Goal: Transaction & Acquisition: Purchase product/service

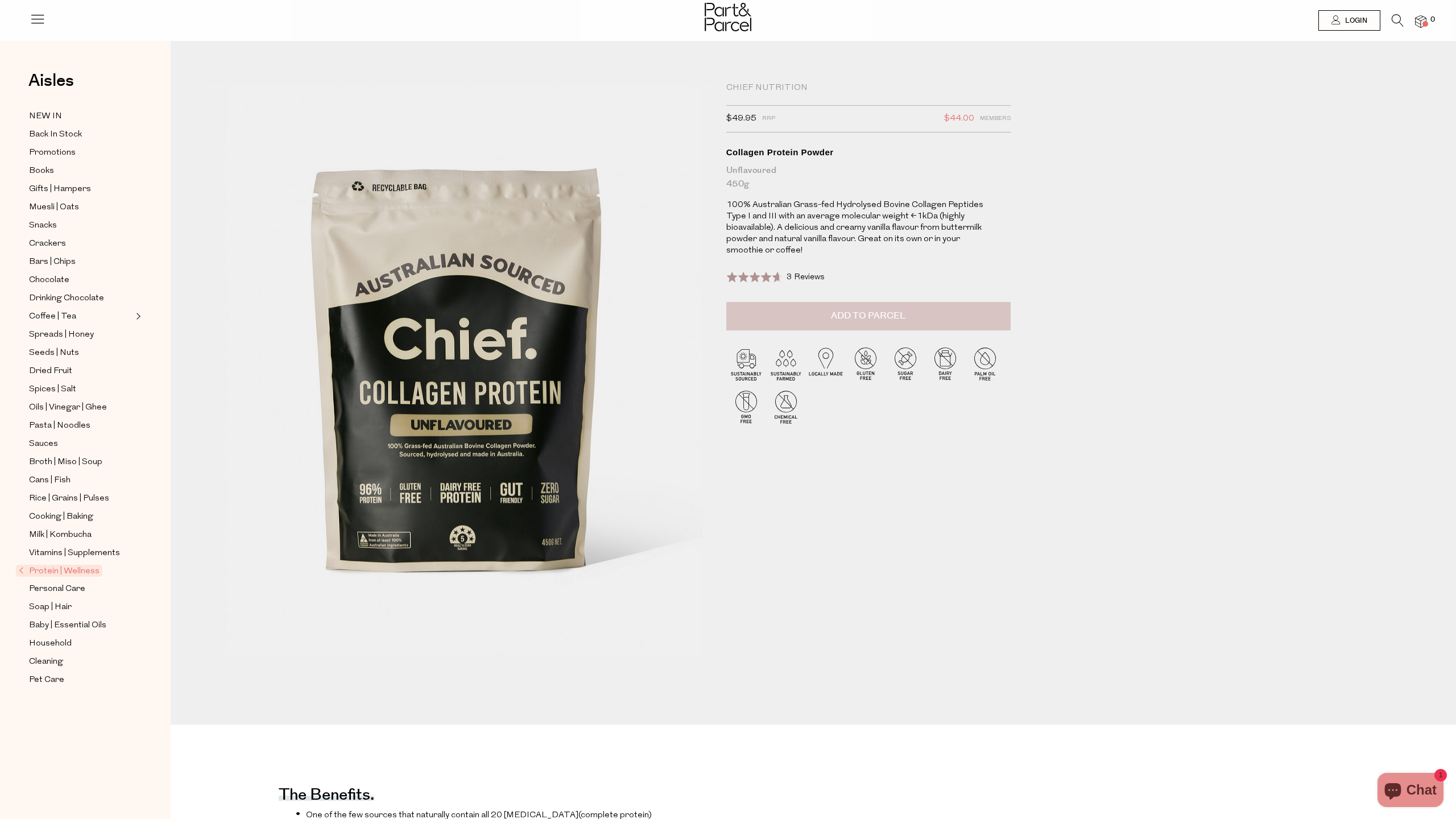
click at [846, 313] on span "Add to Parcel" at bounding box center [869, 316] width 75 height 13
click at [1401, 24] on icon at bounding box center [1398, 21] width 12 height 12
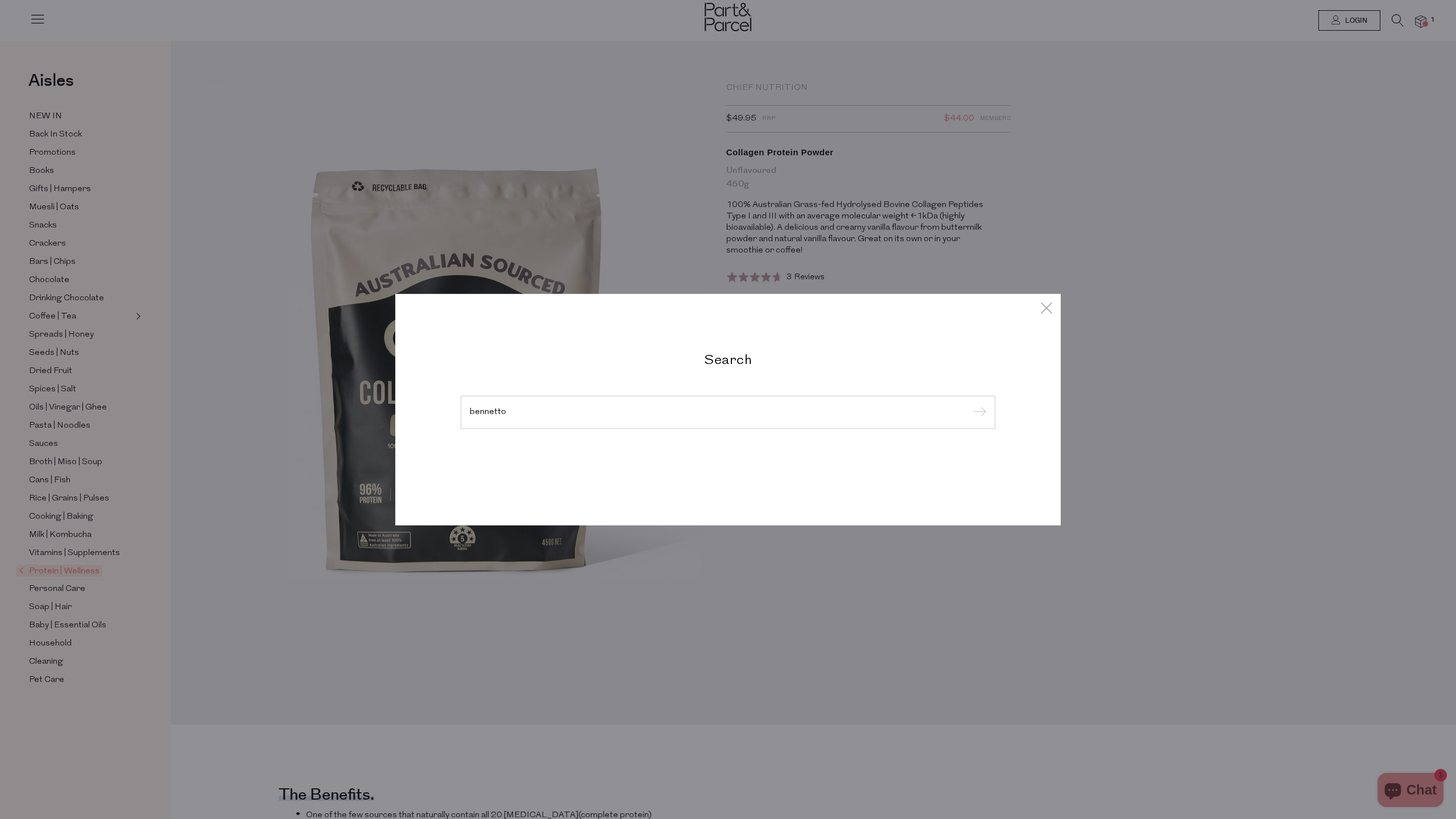
type input "bennetto"
click at [978, 413] on input "submit" at bounding box center [978, 413] width 17 height 17
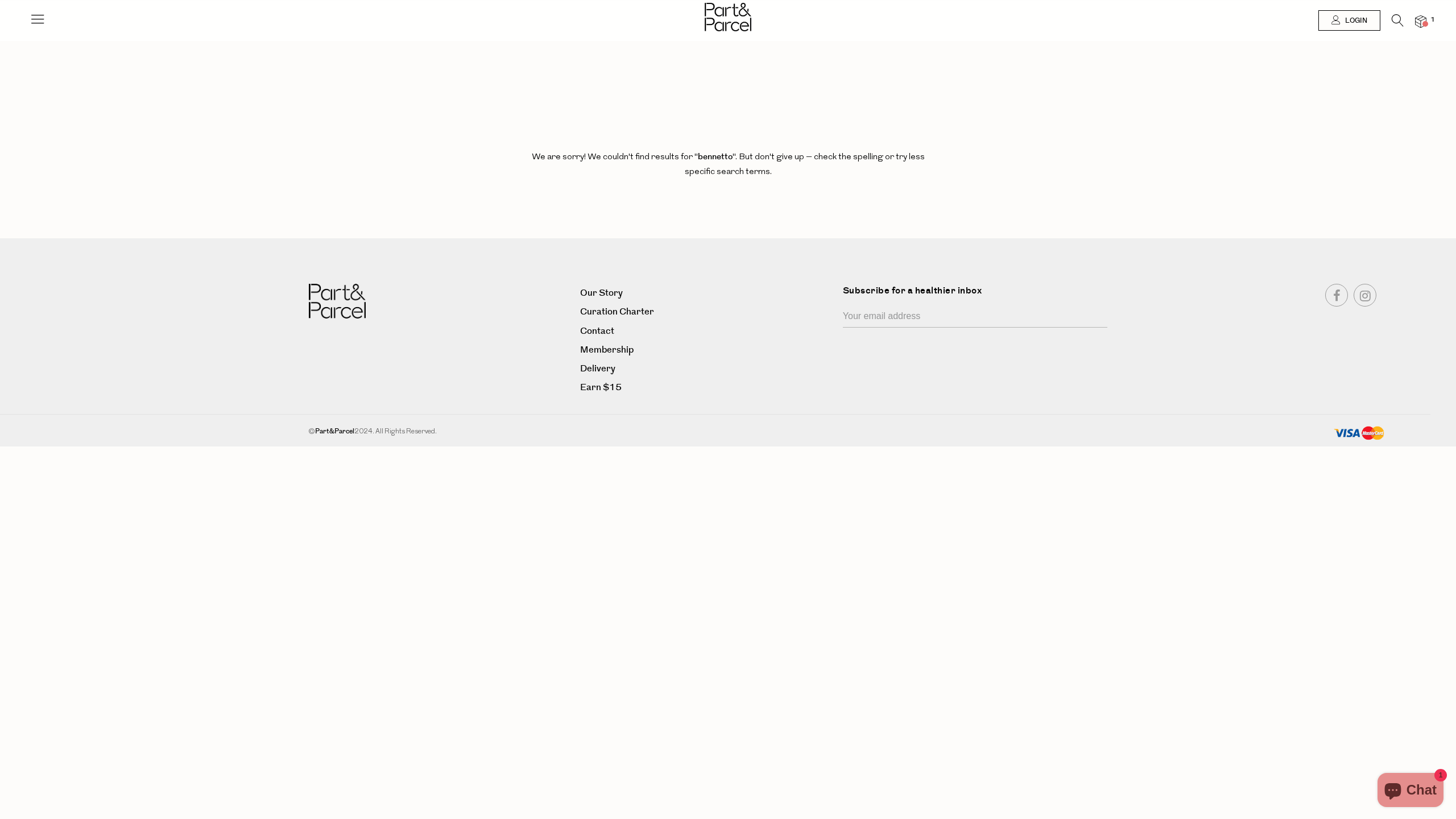
click at [40, 17] on icon at bounding box center [37, 18] width 16 height 16
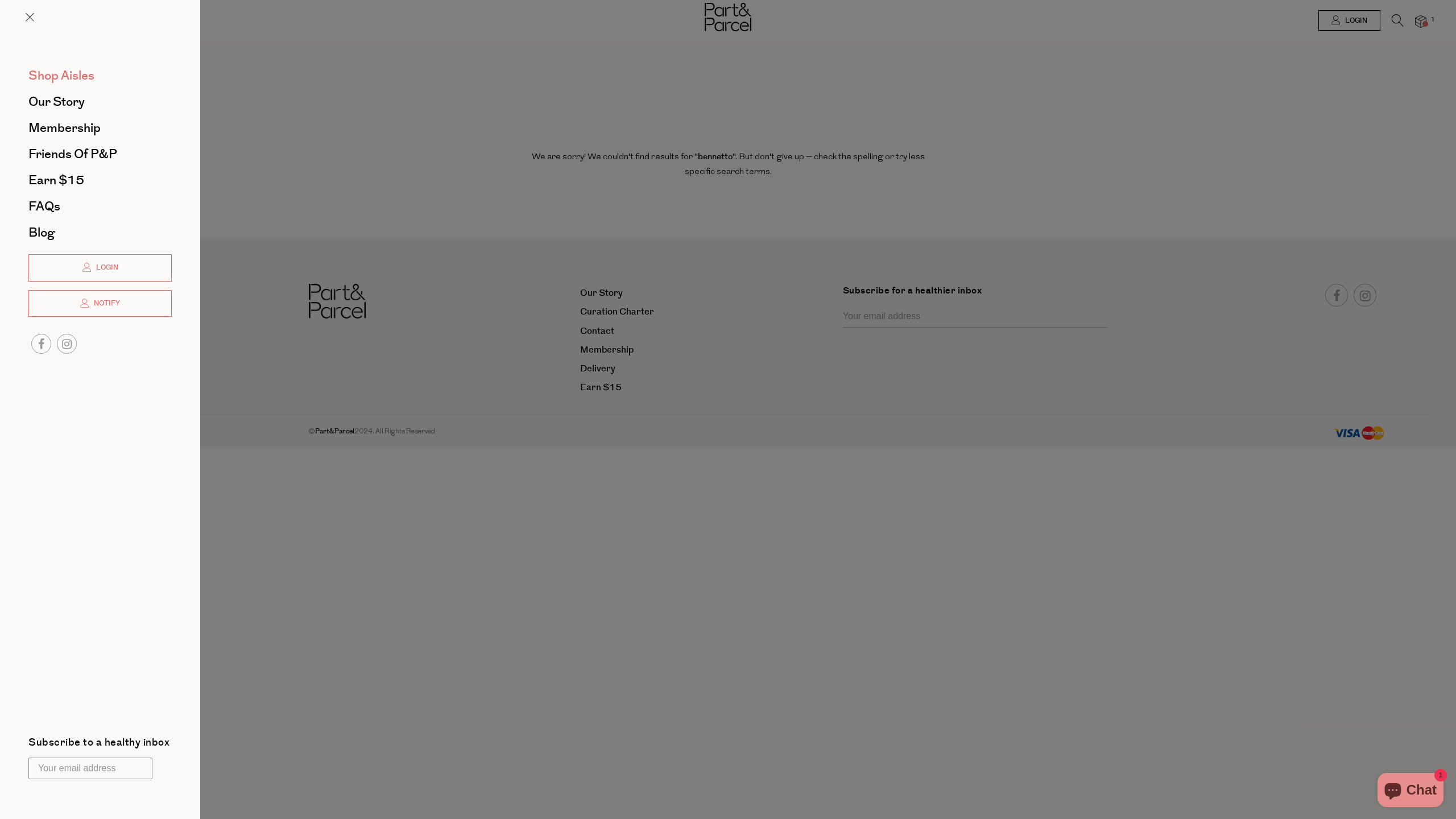
click at [76, 77] on span "Shop Aisles" at bounding box center [61, 76] width 66 height 18
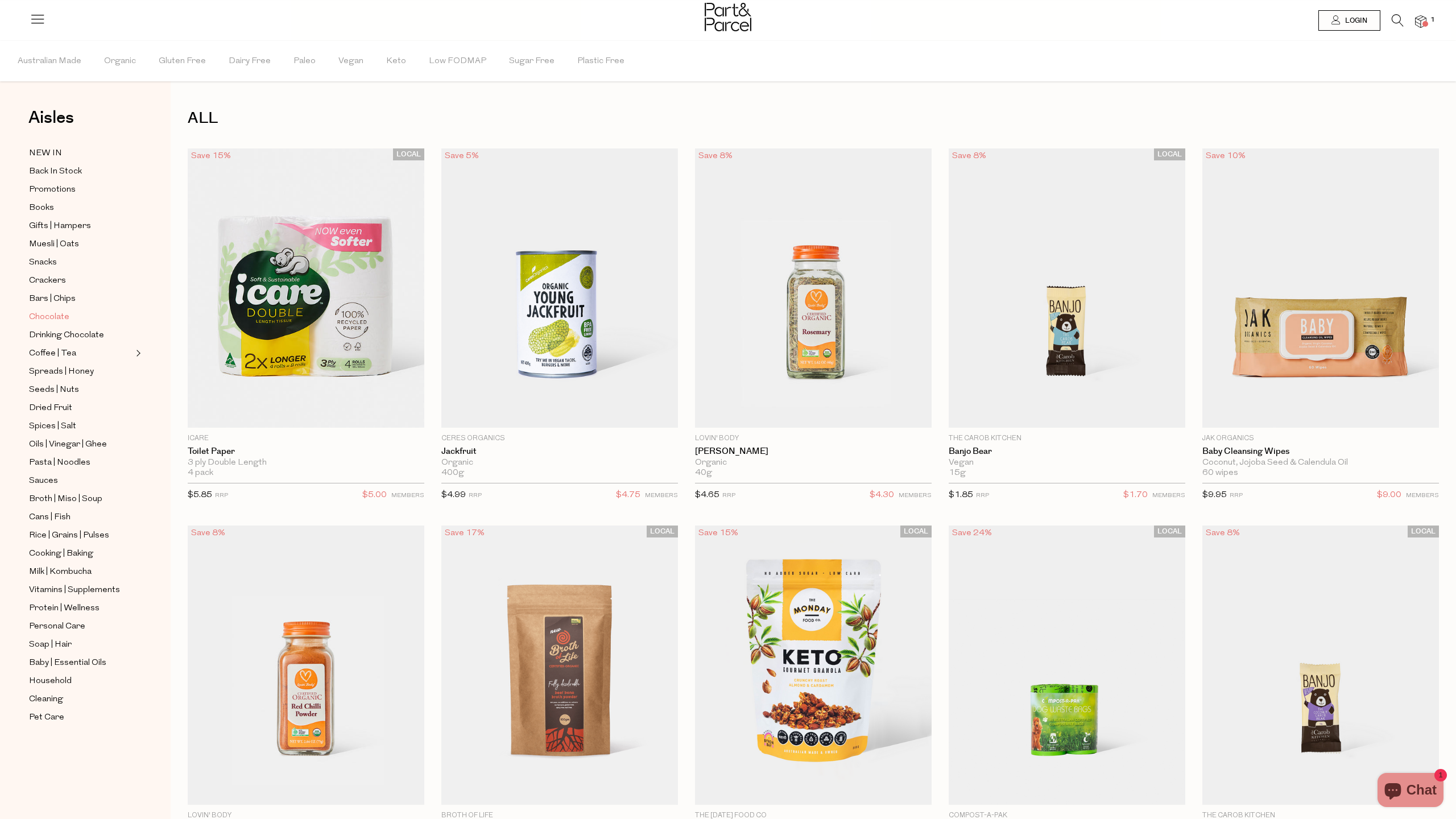
click at [52, 317] on span "Chocolate" at bounding box center [49, 318] width 40 height 14
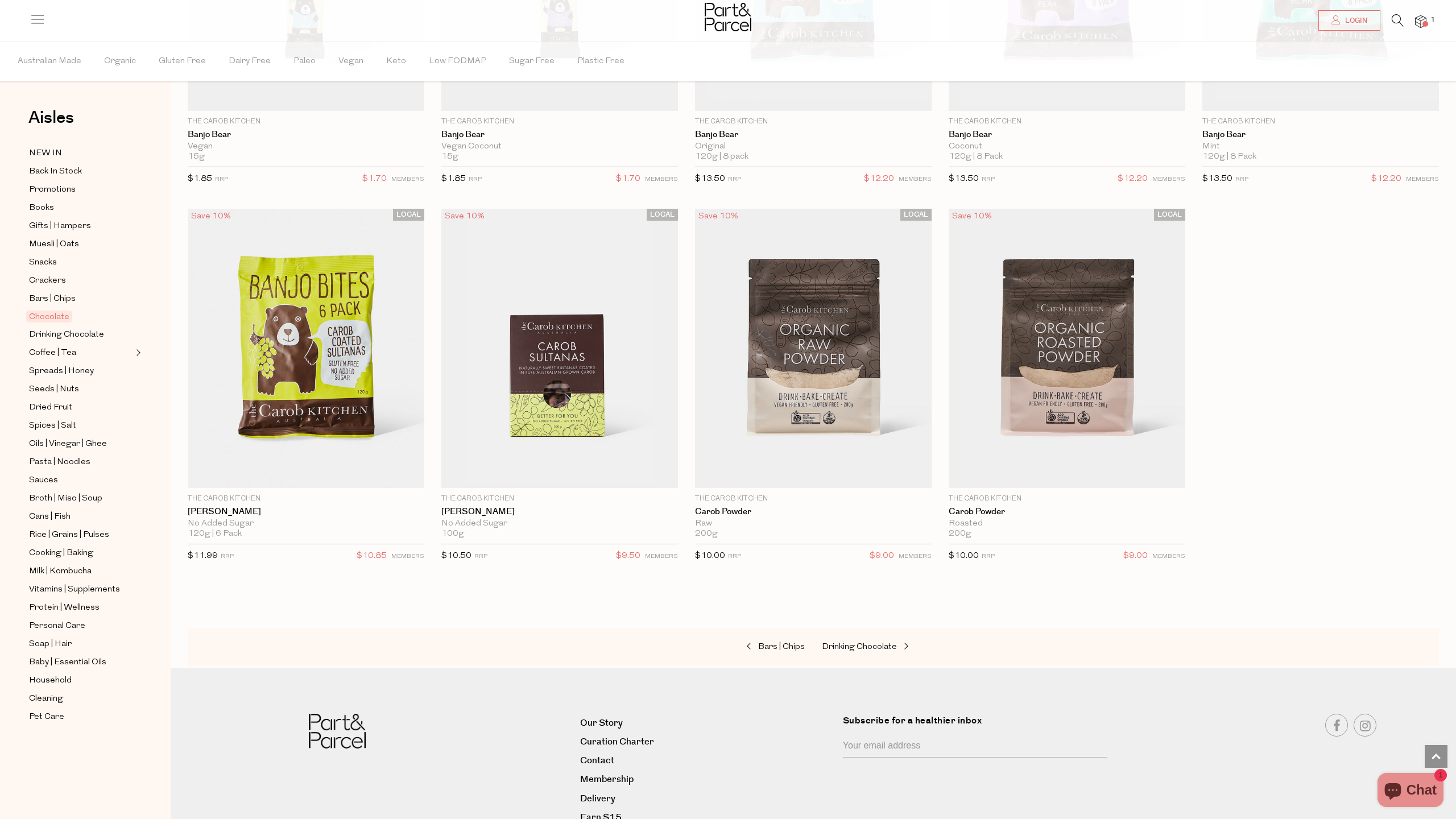
scroll to position [4072, 0]
